Goal: Information Seeking & Learning: Learn about a topic

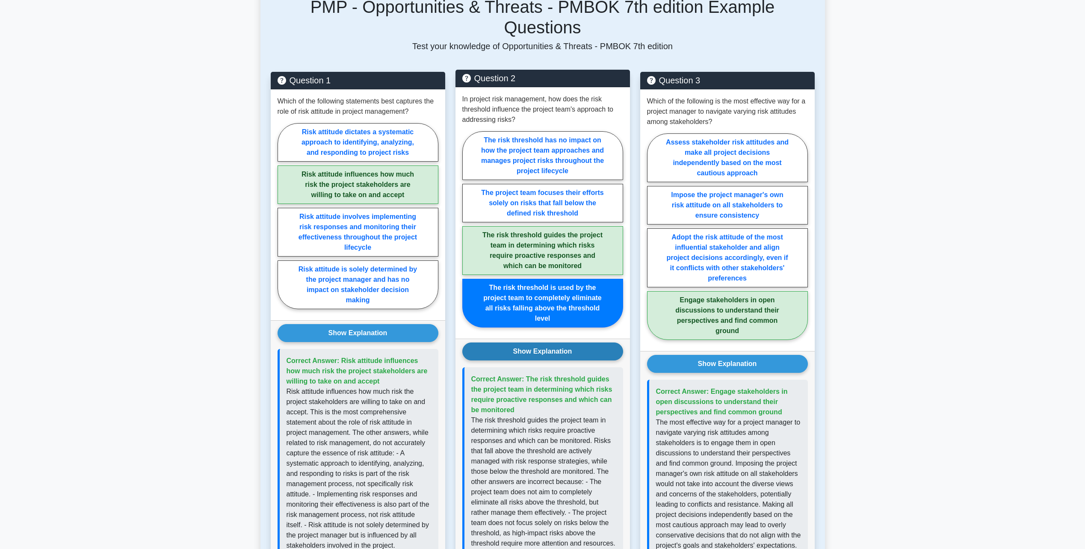
scroll to position [642, 0]
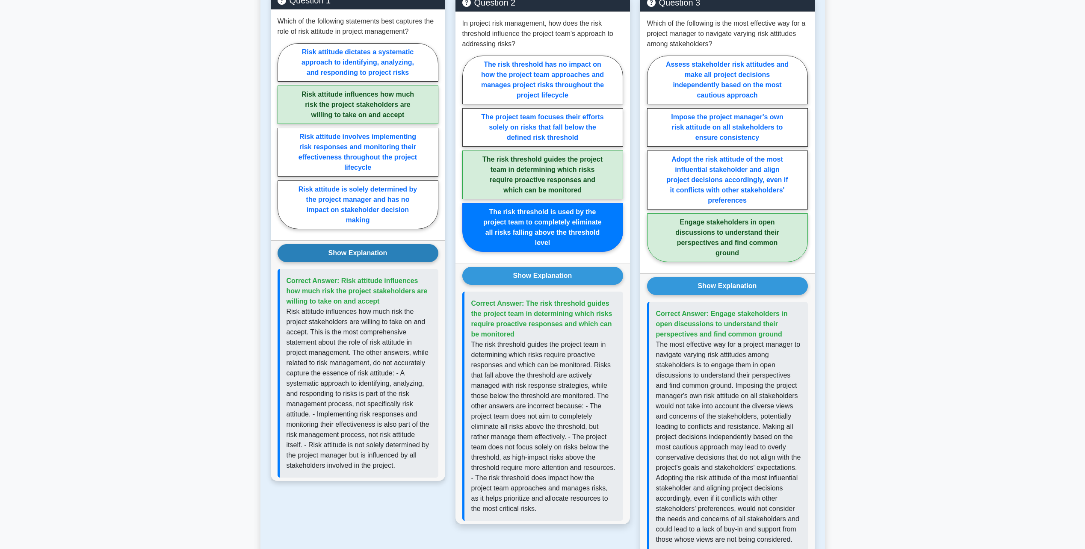
click at [353, 244] on button "Show Explanation" at bounding box center [358, 253] width 161 height 18
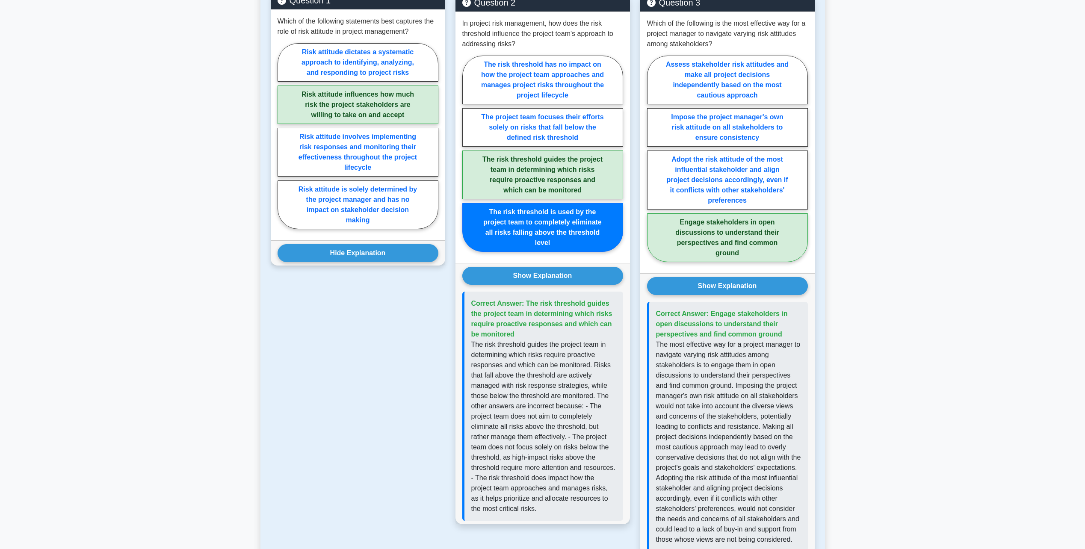
click at [370, 91] on label "Risk attitude influences how much risk the project stakeholders are willing to …" at bounding box center [358, 105] width 161 height 38
click at [283, 136] on input "Risk attitude influences how much risk the project stakeholders are willing to …" at bounding box center [281, 139] width 6 height 6
click at [370, 61] on label "Risk attitude dictates a systematic approach to identifying, analyzing, and res…" at bounding box center [358, 62] width 161 height 38
click at [283, 136] on input "Risk attitude dictates a systematic approach to identifying, analyzing, and res…" at bounding box center [281, 139] width 6 height 6
radio input "true"
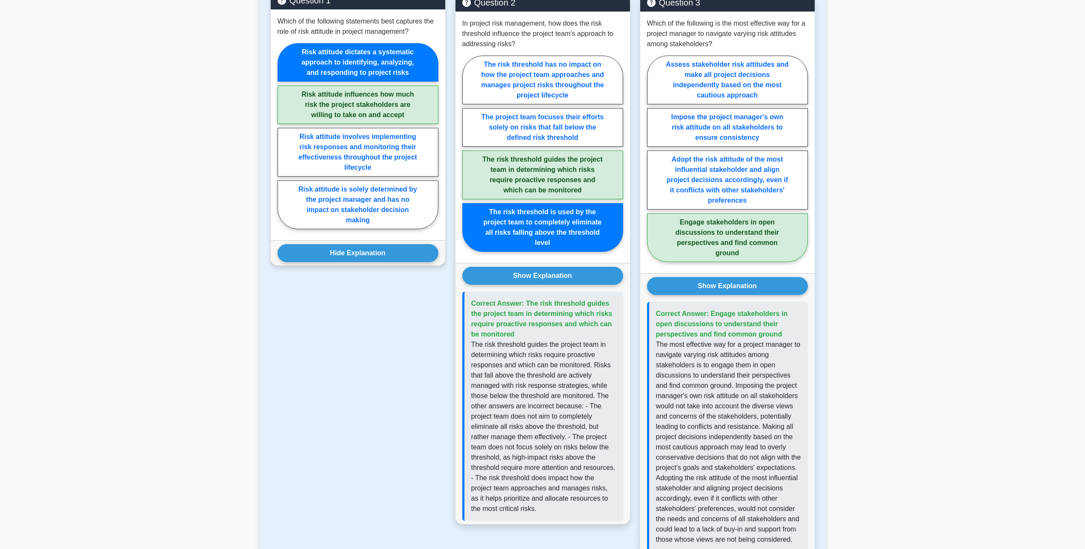
click at [370, 53] on label "Risk attitude dictates a systematic approach to identifying, analyzing, and res…" at bounding box center [358, 62] width 161 height 38
click at [283, 136] on input "Risk attitude dictates a systematic approach to identifying, analyzing, and res…" at bounding box center [281, 139] width 6 height 6
click at [340, 244] on button "Hide Explanation" at bounding box center [358, 253] width 161 height 18
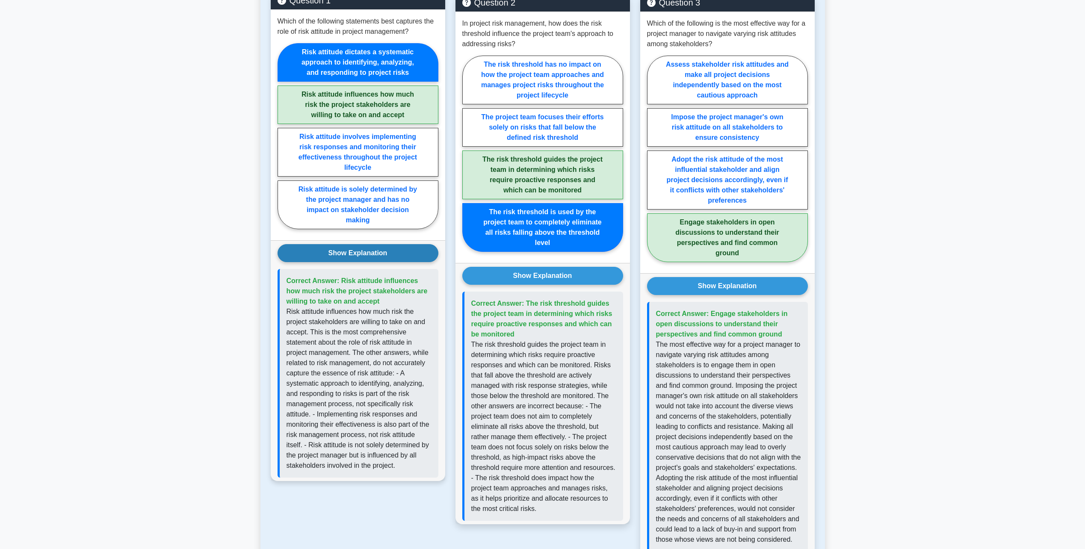
click at [340, 244] on button "Show Explanation" at bounding box center [358, 253] width 161 height 18
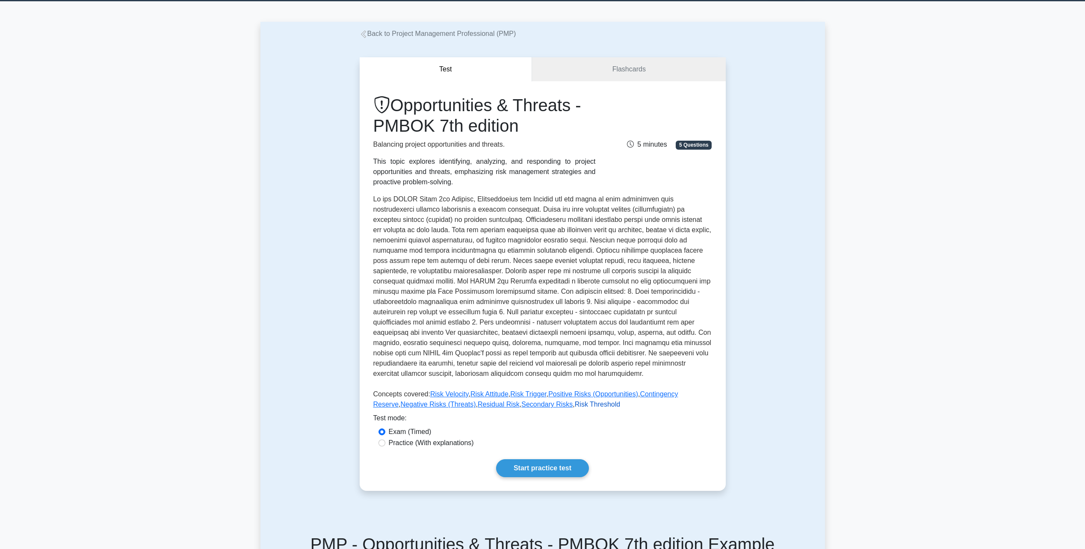
scroll to position [0, 0]
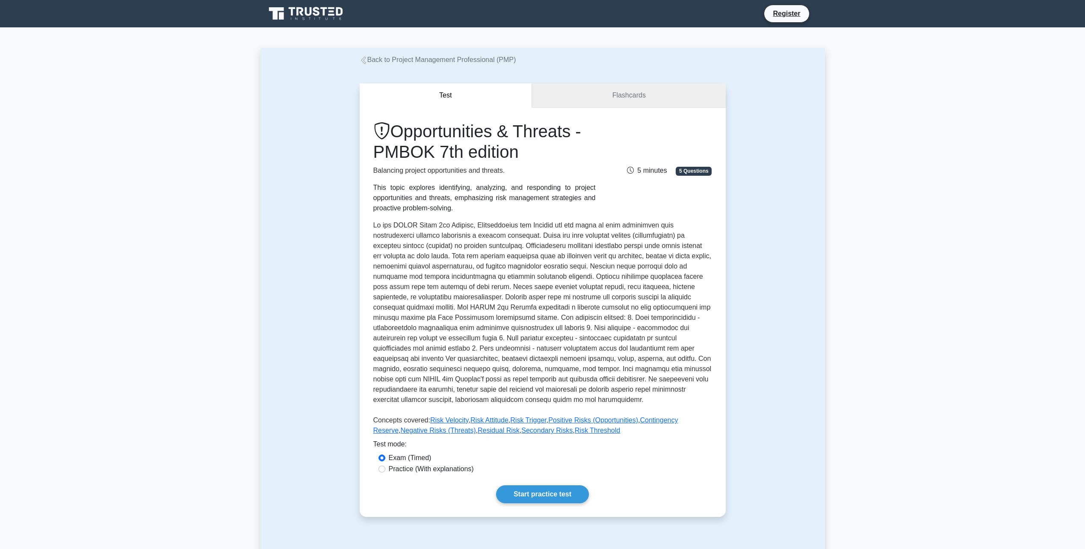
click at [591, 101] on link "Flashcards" at bounding box center [628, 95] width 193 height 24
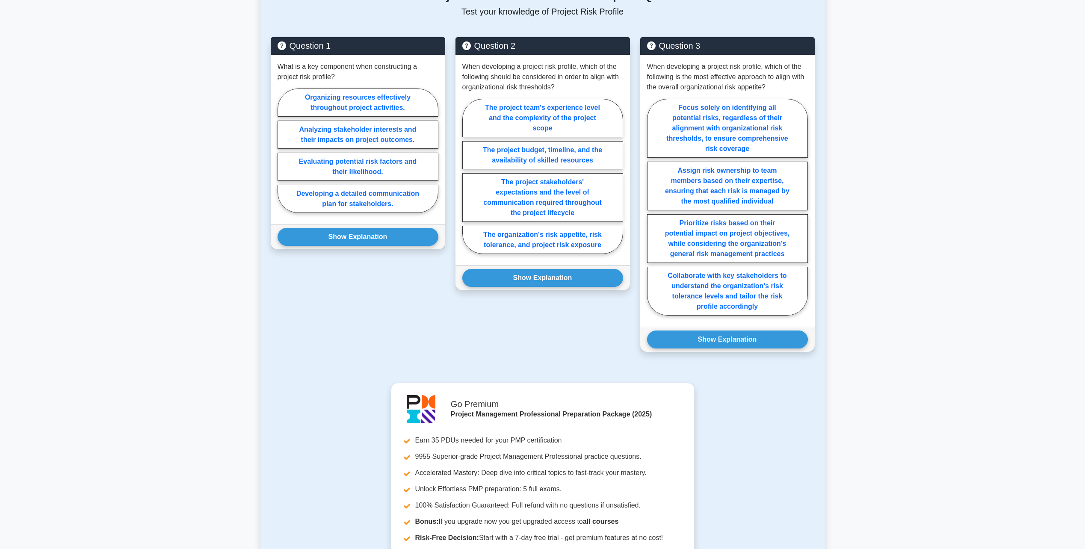
scroll to position [813, 0]
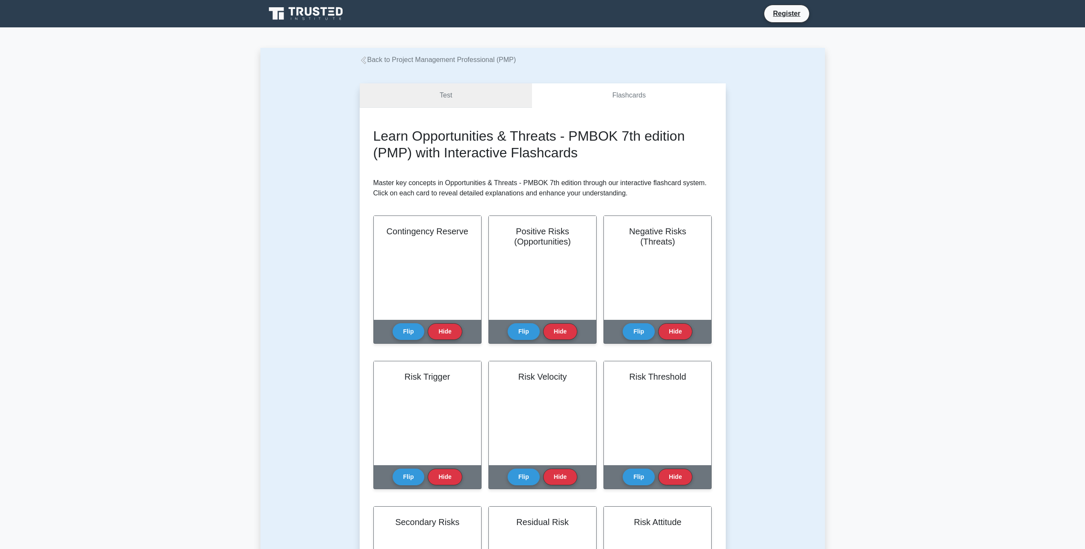
click at [465, 97] on link "Test" at bounding box center [446, 95] width 173 height 24
